Goal: Transaction & Acquisition: Purchase product/service

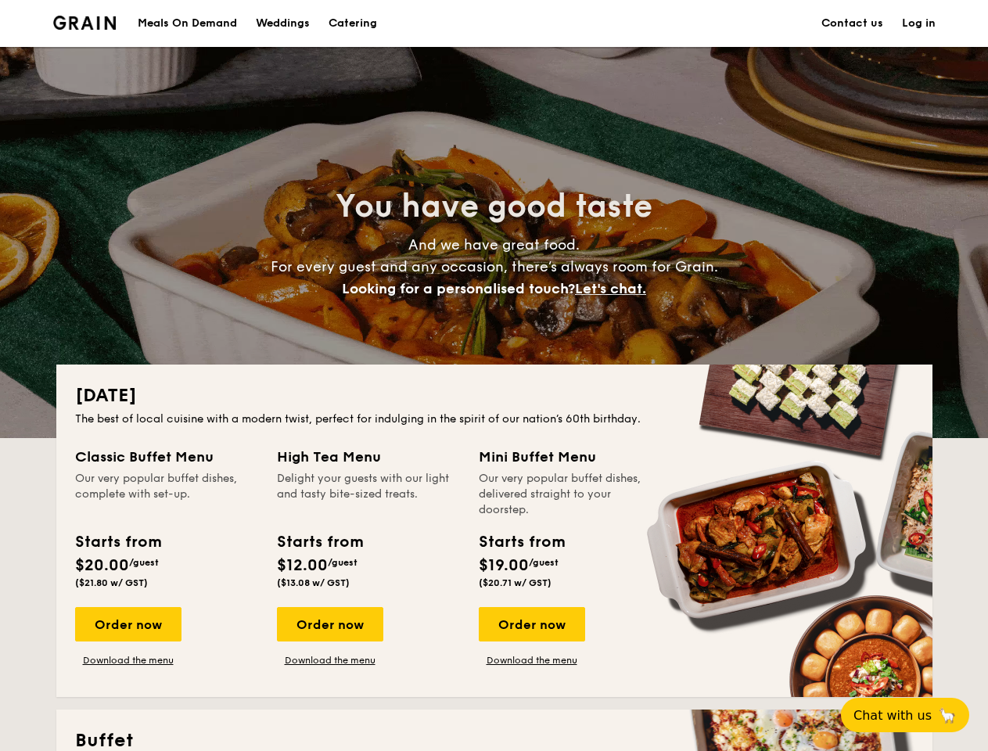
click at [494, 376] on div "[DATE] The best of local cuisine with a modern twist, perfect for indulging in …" at bounding box center [494, 531] width 877 height 333
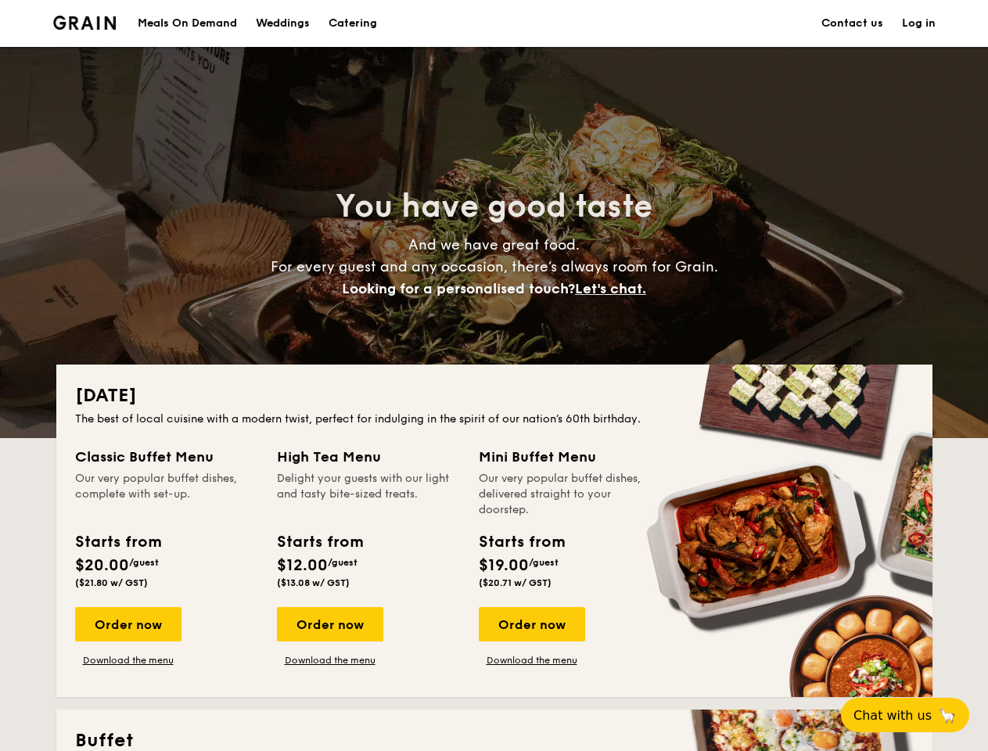
click at [919, 23] on link "Log in" at bounding box center [919, 23] width 34 height 47
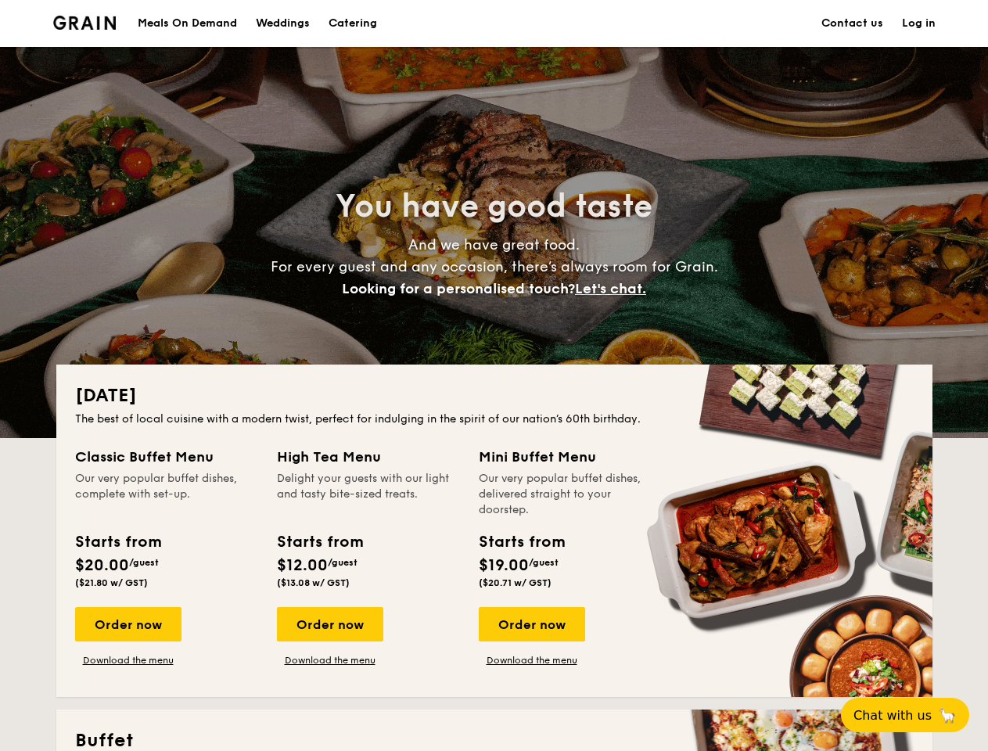
click at [615, 289] on span "Let's chat." at bounding box center [610, 288] width 71 height 17
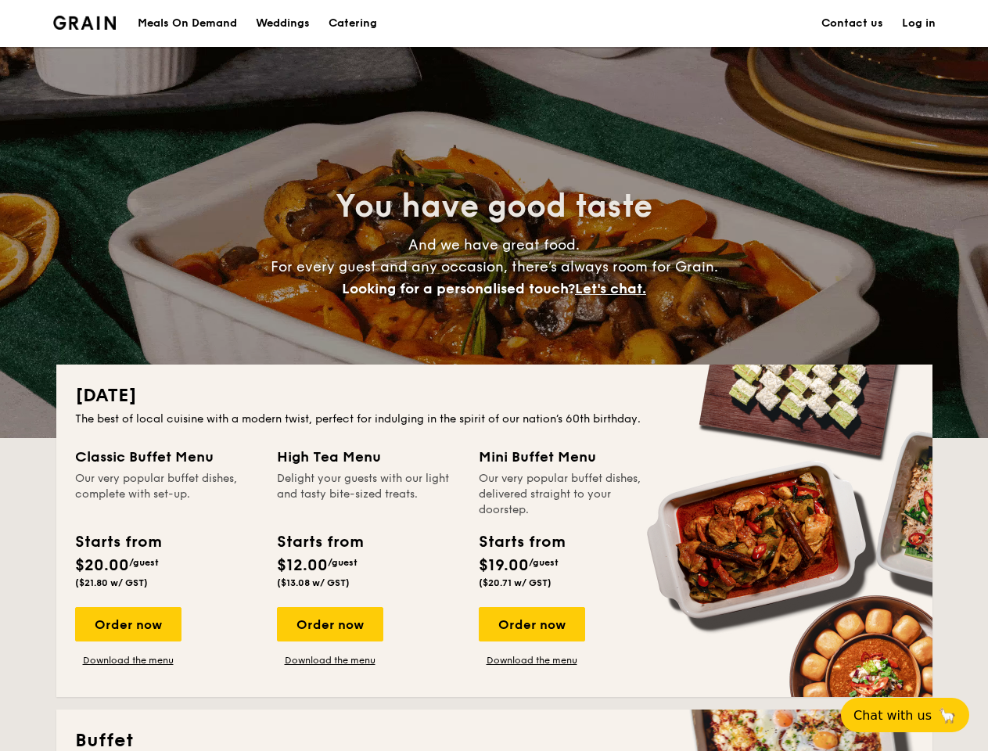
click at [128, 625] on div "Order now" at bounding box center [128, 624] width 106 height 34
click at [329, 625] on div "Order now" at bounding box center [330, 624] width 106 height 34
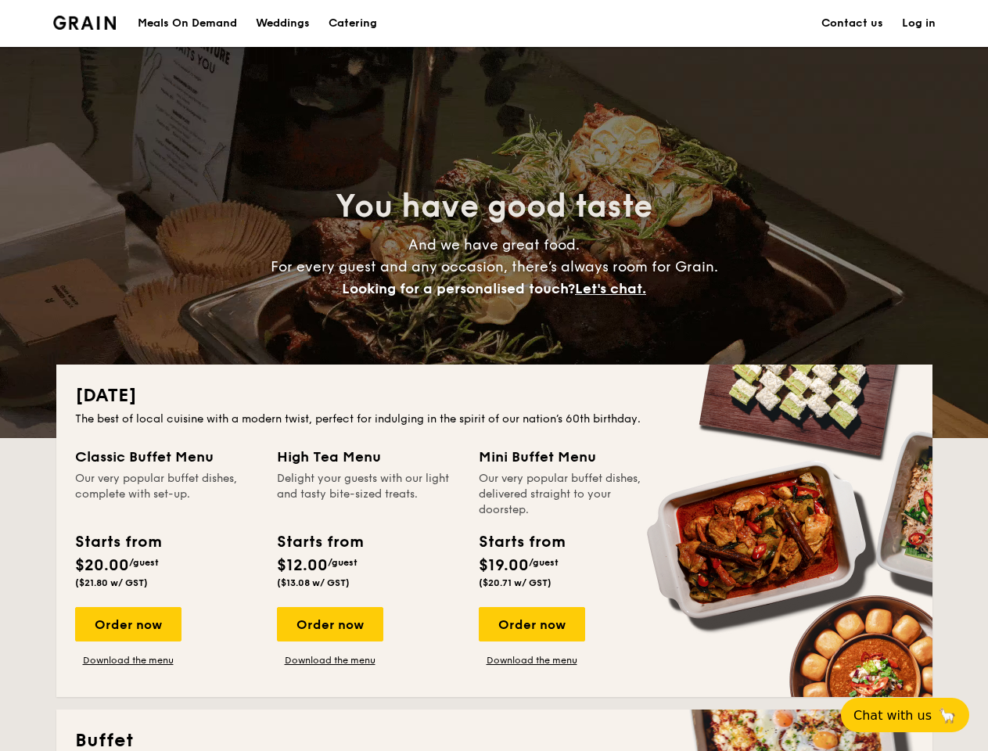
click at [531, 625] on div "Order now" at bounding box center [532, 624] width 106 height 34
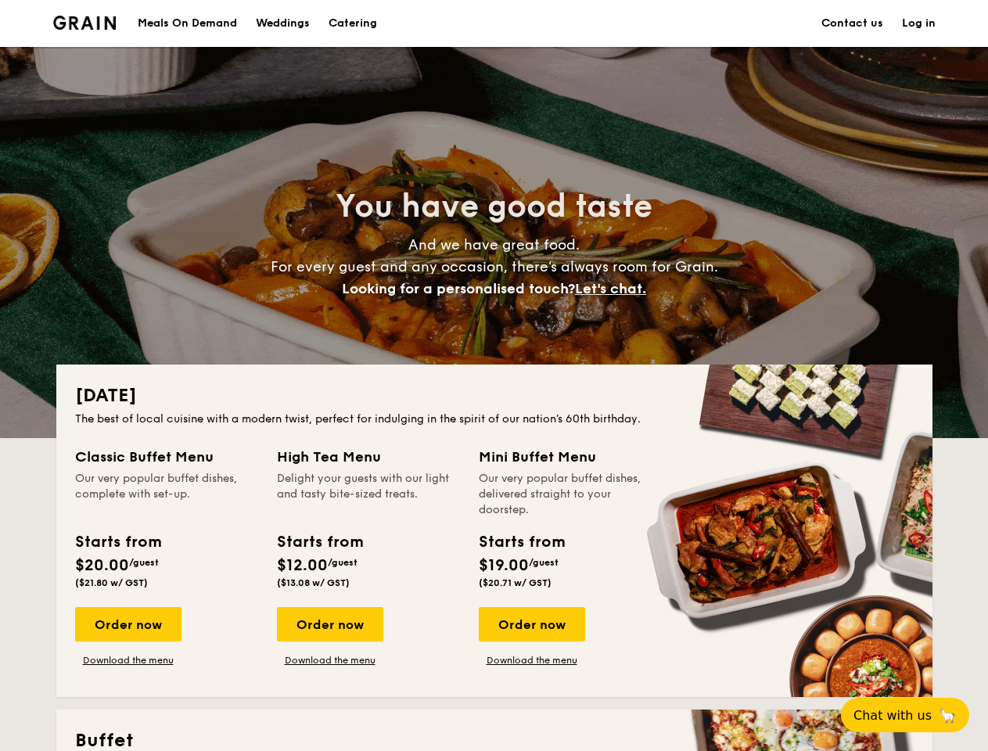
click at [914, 715] on span "Chat with us" at bounding box center [893, 715] width 78 height 15
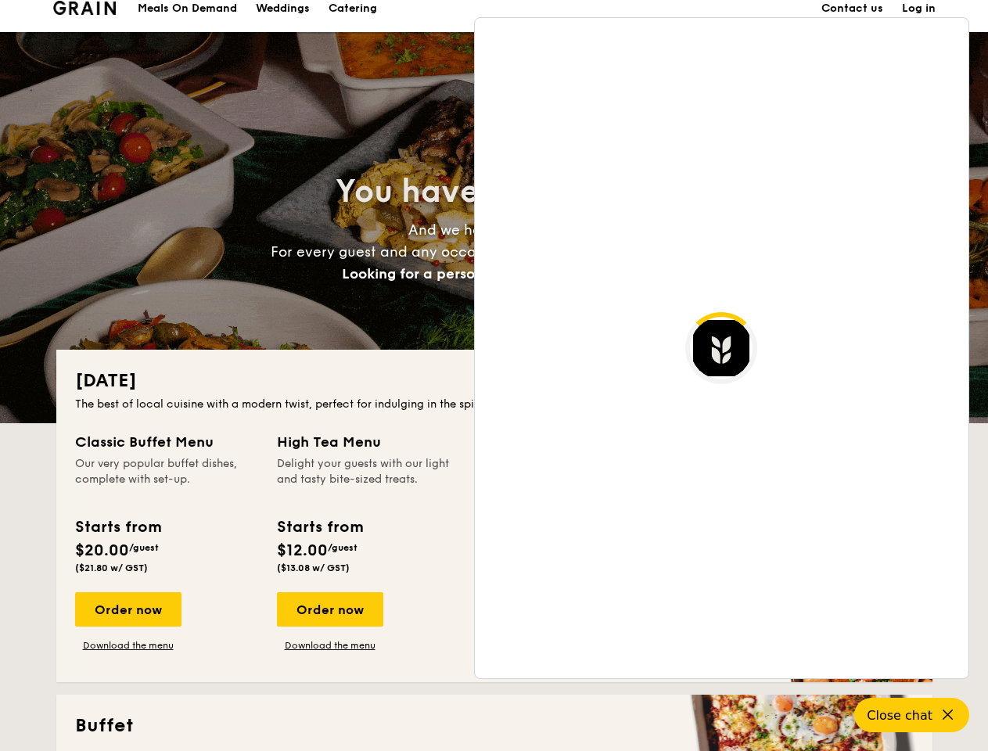
scroll to position [3031, 0]
